Goal: Register for event/course

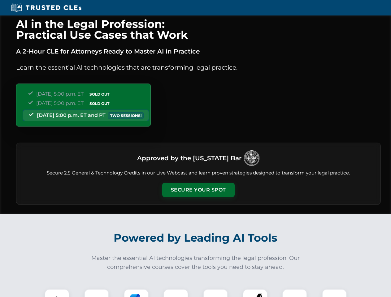
click at [198, 190] on button "Secure Your Spot" at bounding box center [198, 190] width 72 height 14
click at [57, 293] on img at bounding box center [57, 302] width 18 height 18
